Goal: Contribute content: Add original content to the website for others to see

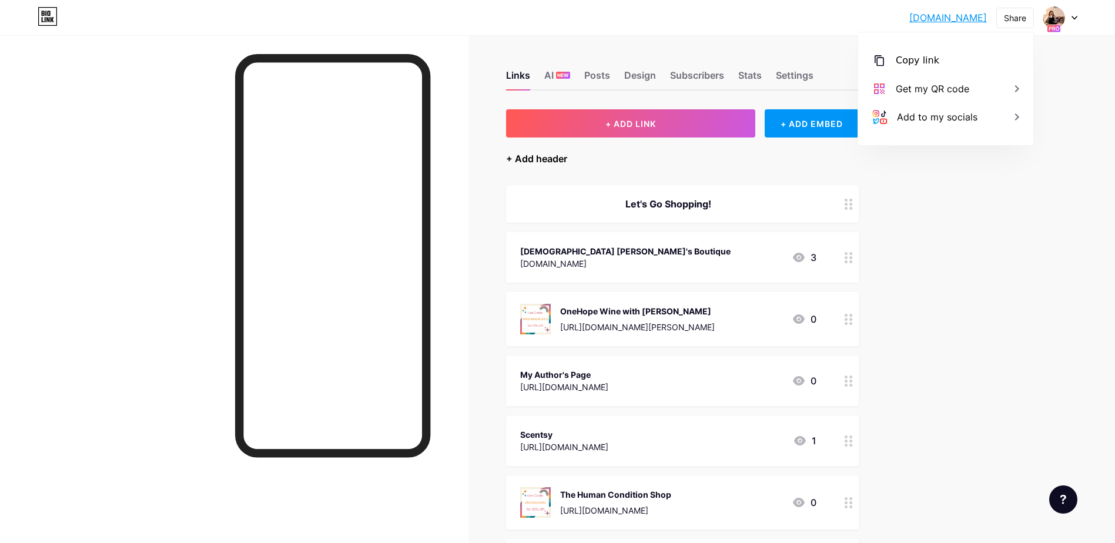
click at [558, 157] on div "+ Add header" at bounding box center [536, 159] width 61 height 14
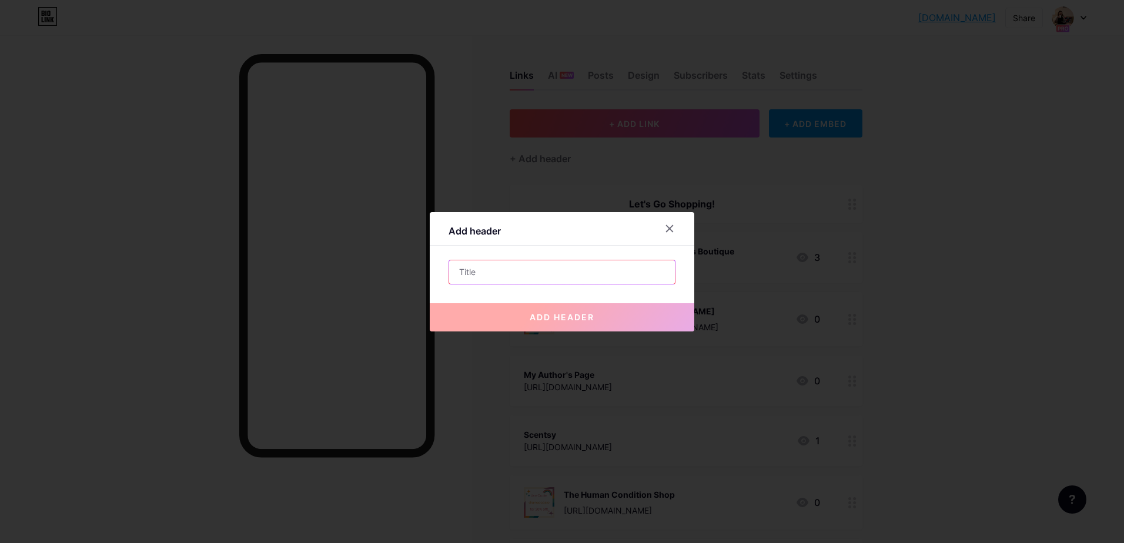
click at [563, 275] on input "text" at bounding box center [562, 272] width 226 height 24
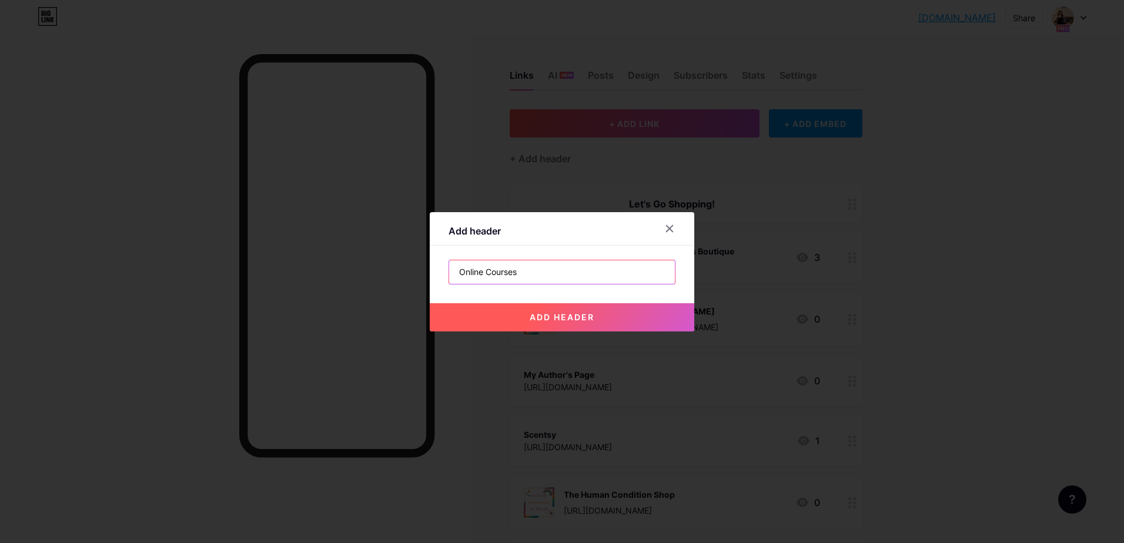
type input "Online Courses"
click at [553, 314] on span "add header" at bounding box center [562, 317] width 65 height 10
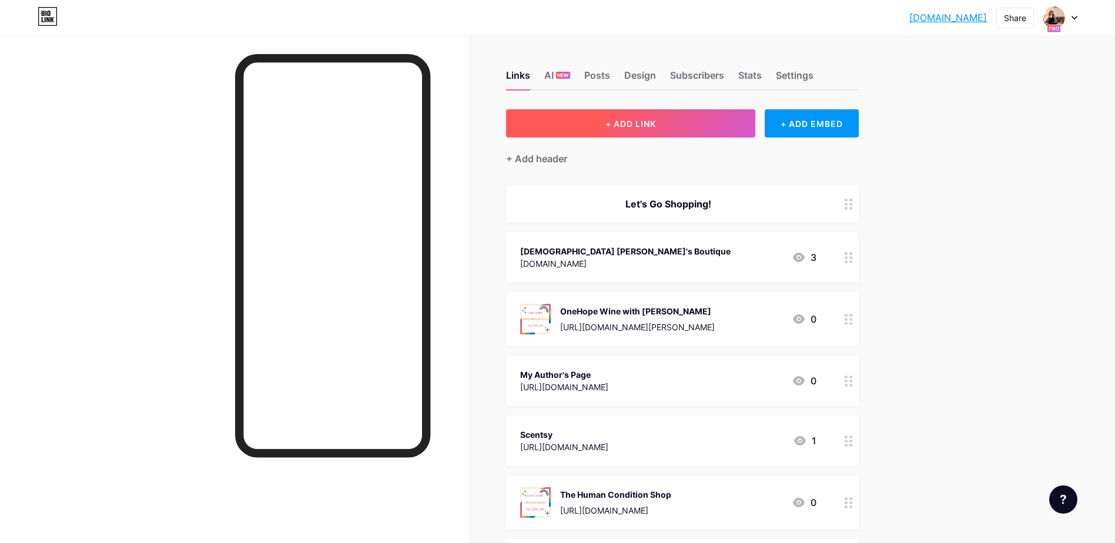
click at [630, 129] on button "+ ADD LINK" at bounding box center [631, 123] width 250 height 28
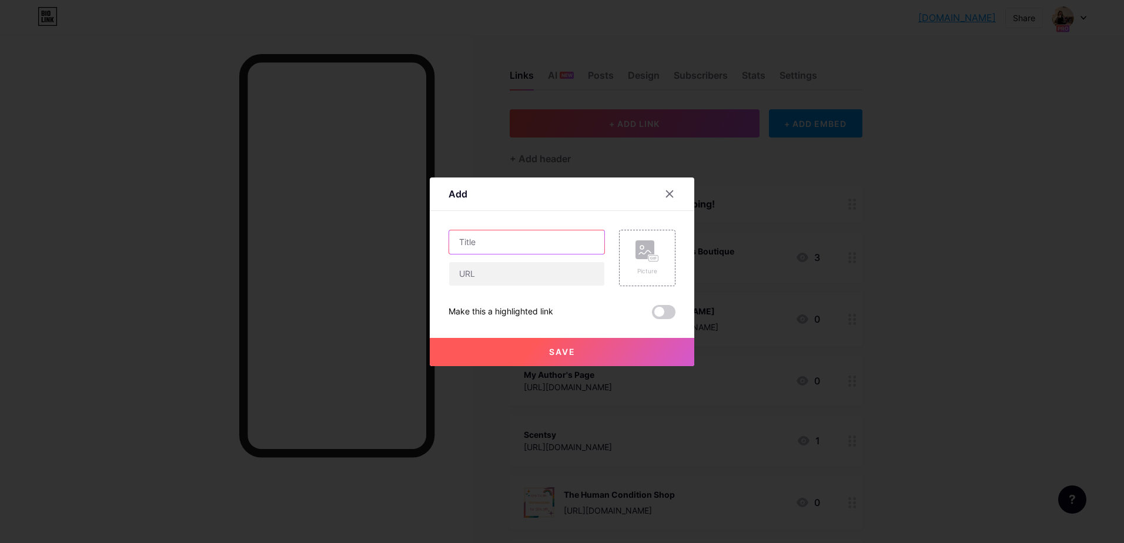
click at [537, 244] on input "text" at bounding box center [526, 242] width 155 height 24
type input "Skool"
click at [531, 267] on input "text" at bounding box center [526, 274] width 155 height 24
paste input "[URL][DOMAIN_NAME][DEMOGRAPHIC_DATA]"
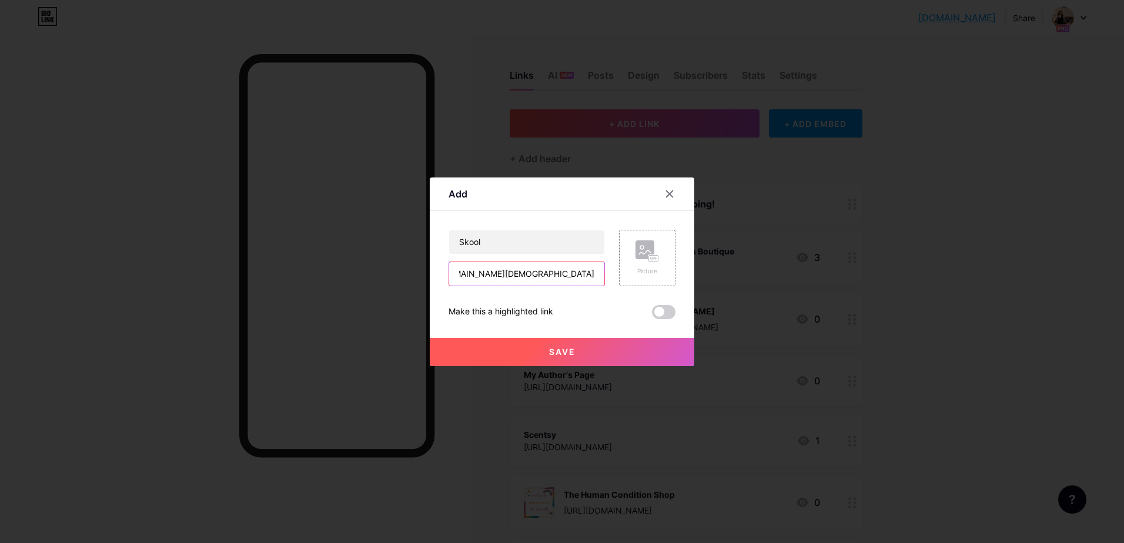
type input "[URL][DOMAIN_NAME][DEMOGRAPHIC_DATA]"
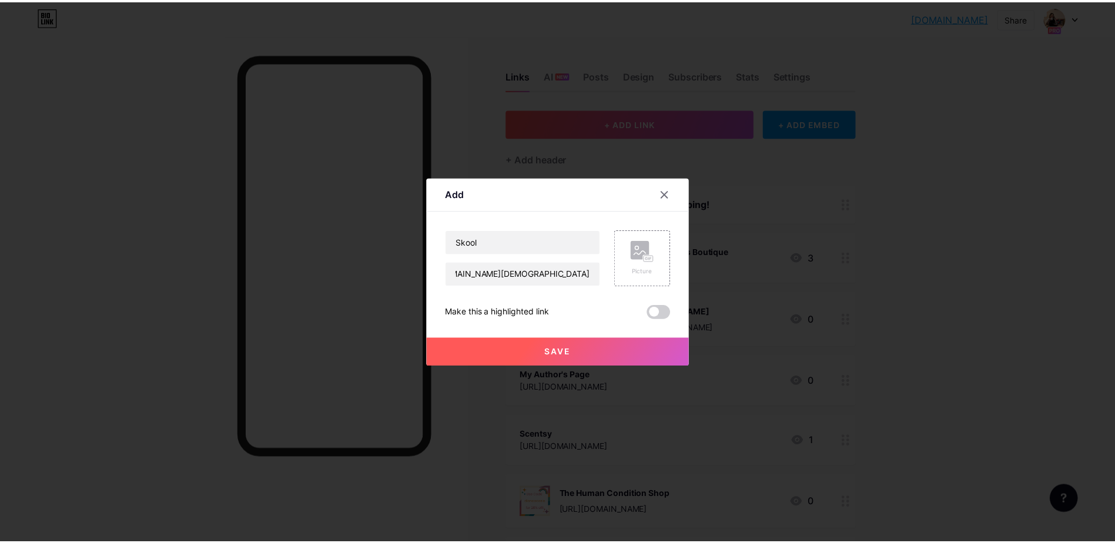
scroll to position [0, 0]
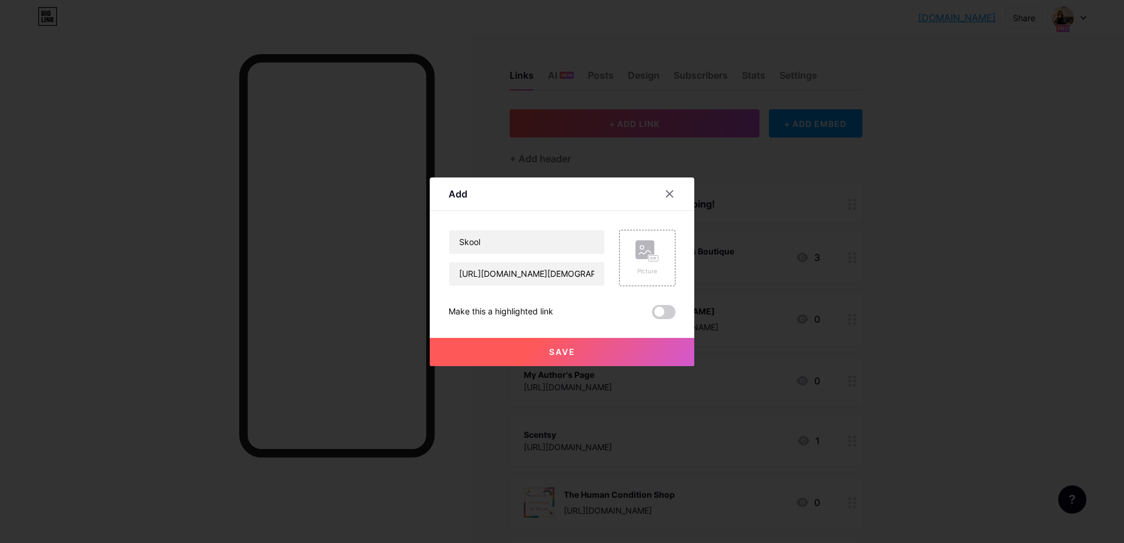
click at [595, 351] on button "Save" at bounding box center [562, 352] width 265 height 28
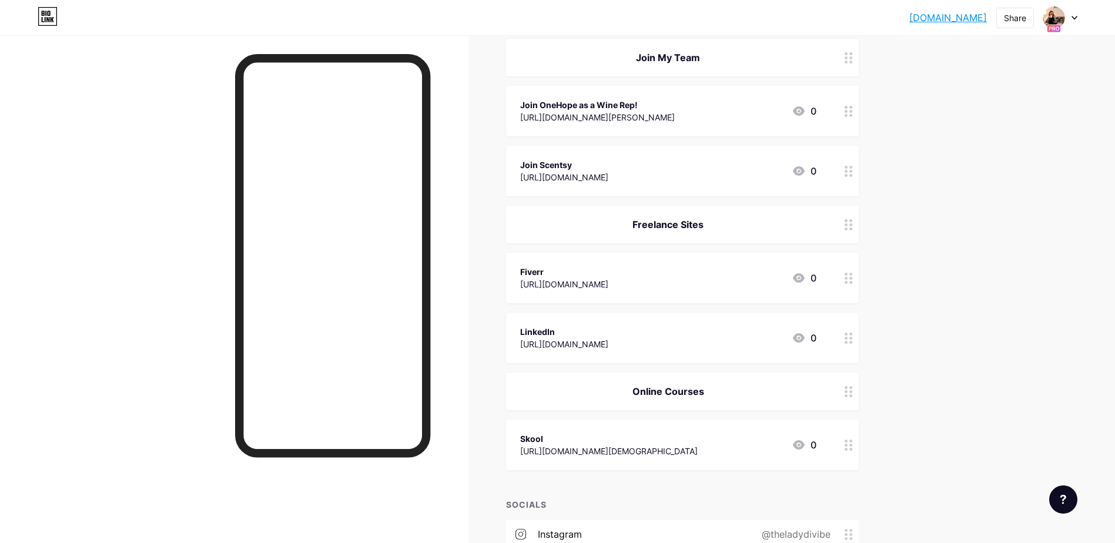
scroll to position [606, 0]
click at [698, 446] on div "[URL][DOMAIN_NAME][DEMOGRAPHIC_DATA]" at bounding box center [609, 452] width 178 height 12
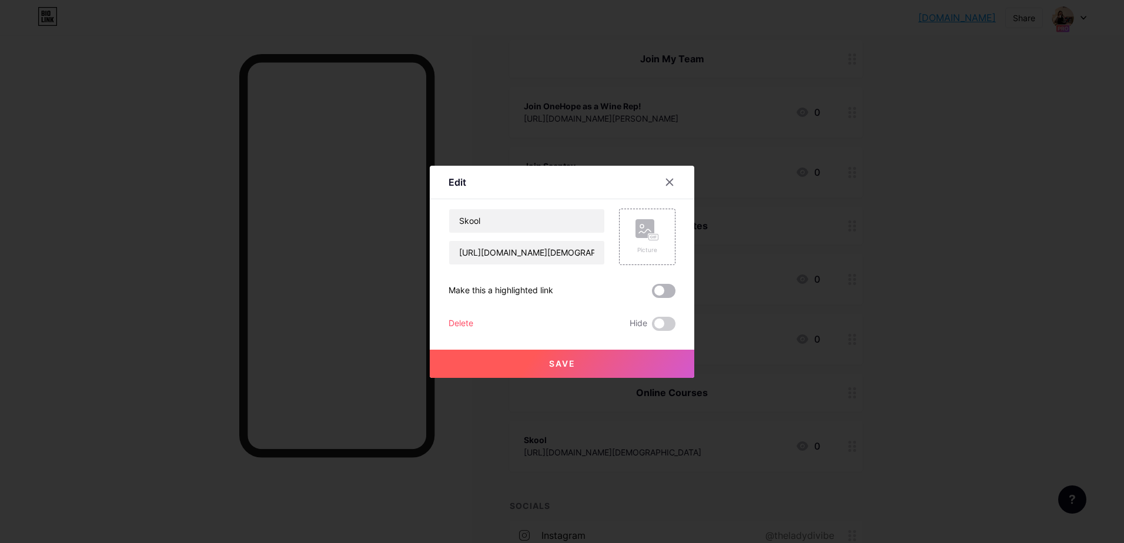
click at [663, 292] on span at bounding box center [664, 291] width 24 height 14
click at [652, 294] on input "checkbox" at bounding box center [652, 294] width 0 height 0
click at [569, 368] on span "Save" at bounding box center [562, 364] width 26 height 10
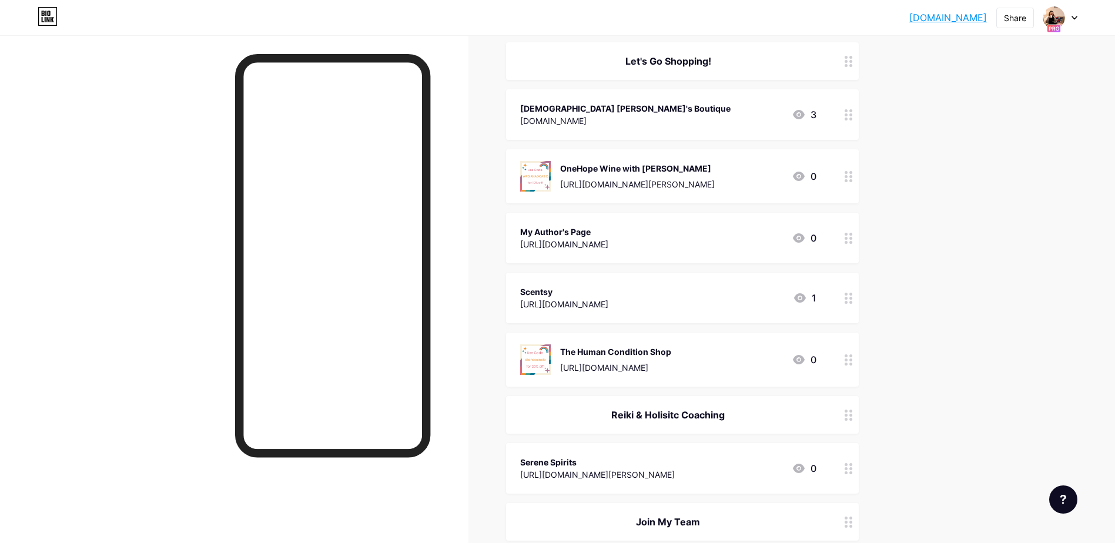
scroll to position [146, 0]
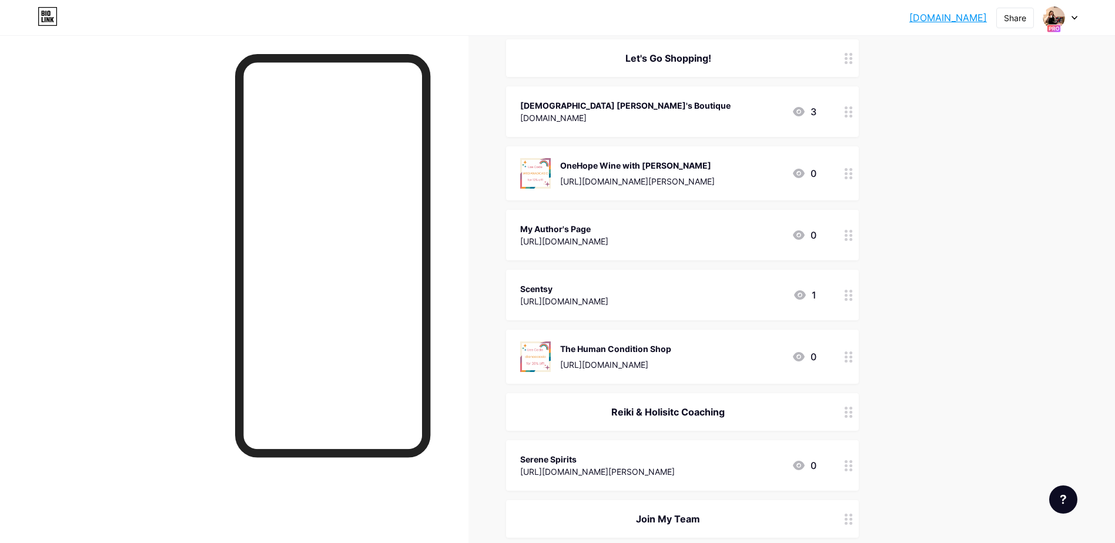
click at [804, 124] on div "[DEMOGRAPHIC_DATA] [PERSON_NAME]'s Boutique [DOMAIN_NAME] 3" at bounding box center [668, 111] width 296 height 27
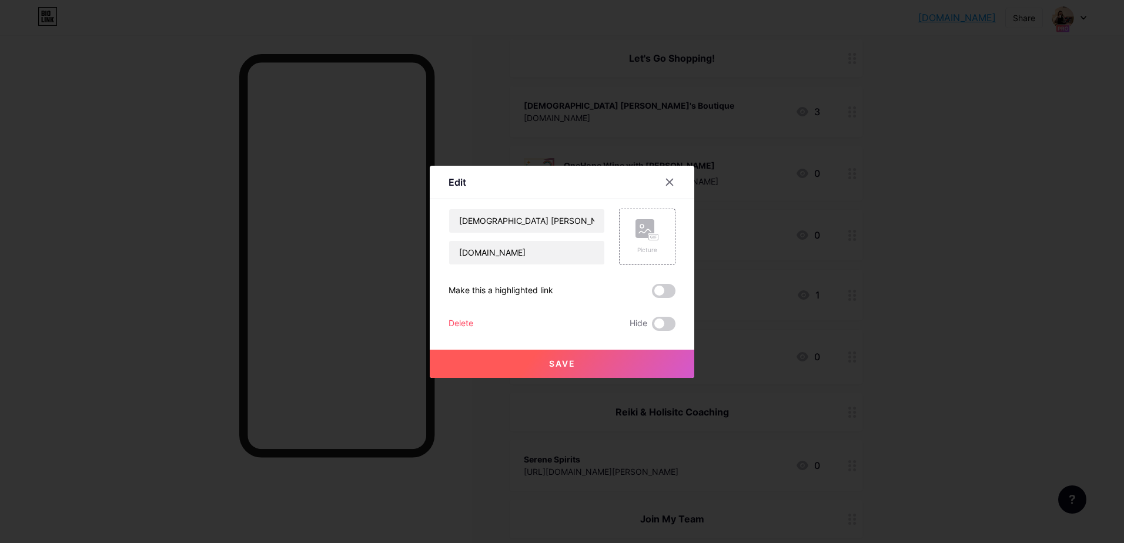
click at [658, 291] on span at bounding box center [664, 291] width 24 height 14
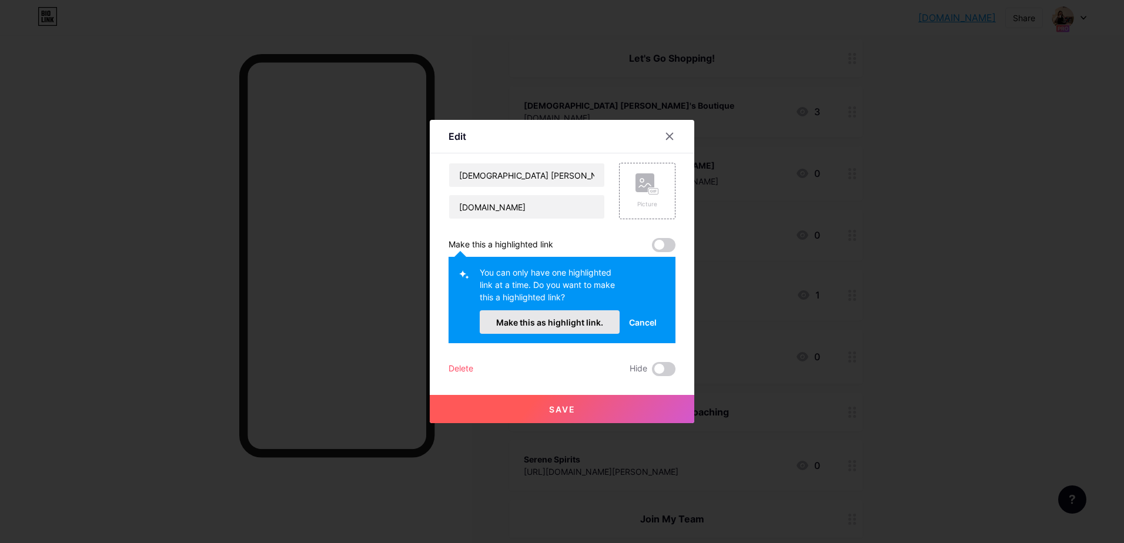
click at [583, 329] on button "Make this as highlight link." at bounding box center [550, 322] width 140 height 24
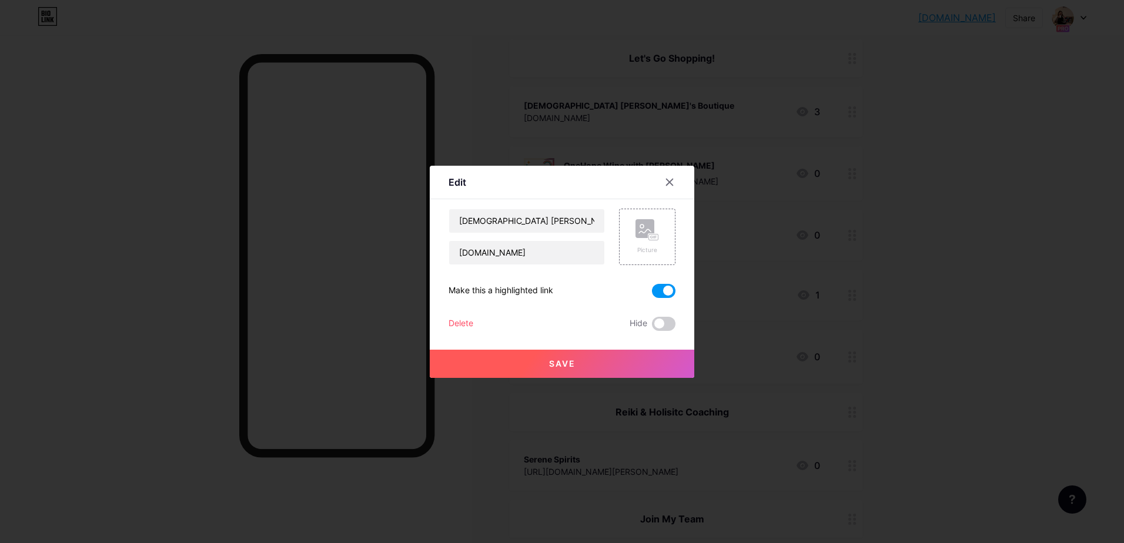
click at [598, 363] on button "Save" at bounding box center [562, 364] width 265 height 28
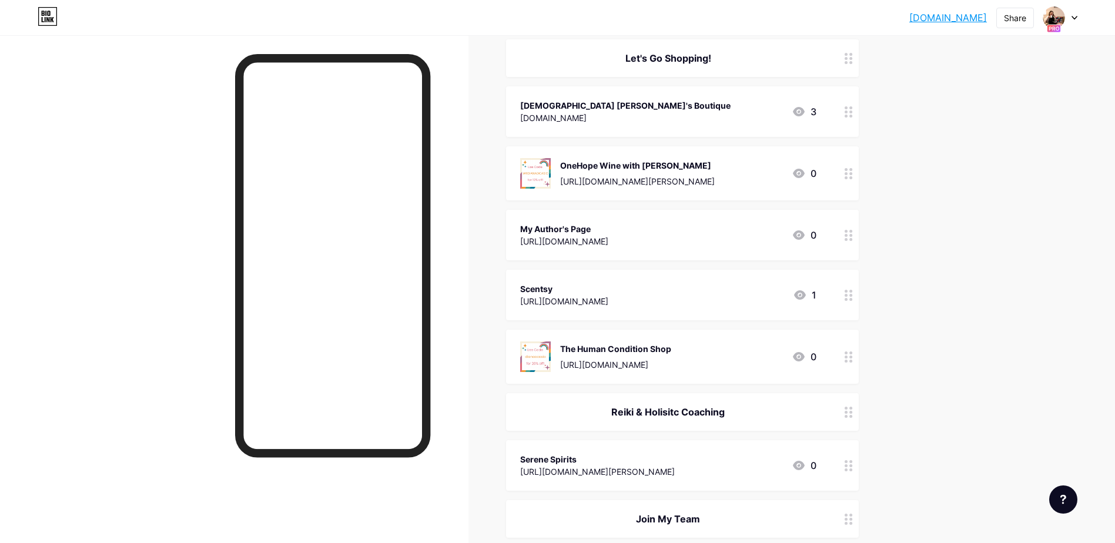
click at [972, 221] on div "theladydivibe.b... [DOMAIN_NAME] Share Switch accounts [PERSON_NAME] [DOMAIN_NA…" at bounding box center [557, 514] width 1115 height 1320
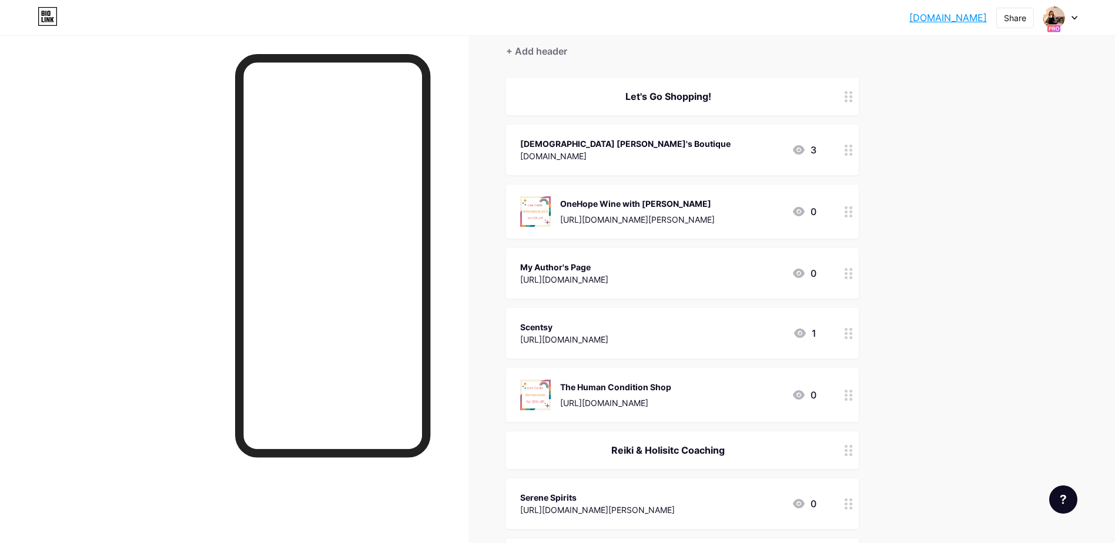
scroll to position [0, 0]
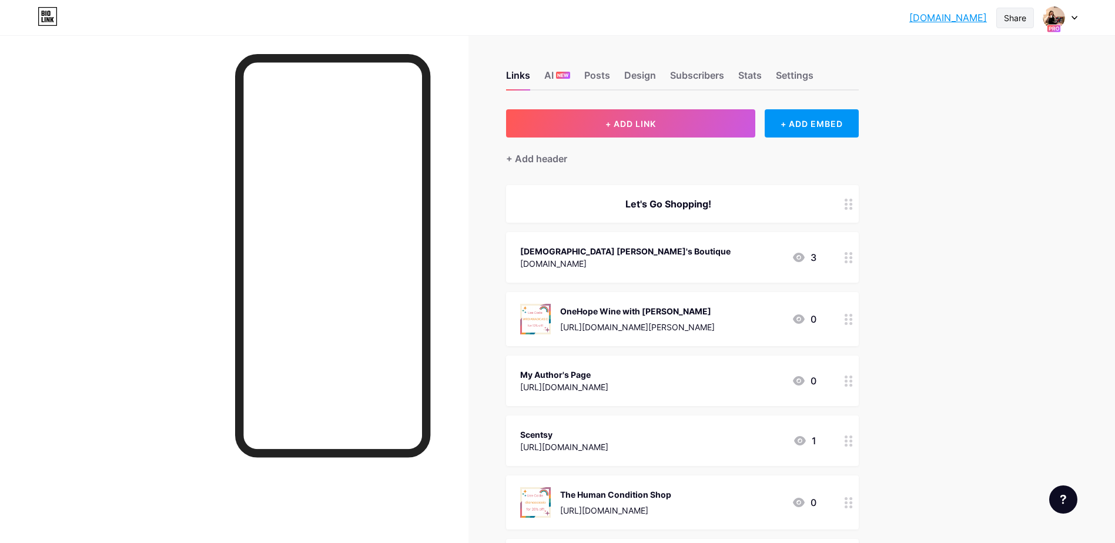
click at [1016, 22] on div "Share" at bounding box center [1015, 18] width 22 height 12
